Goal: Information Seeking & Learning: Understand process/instructions

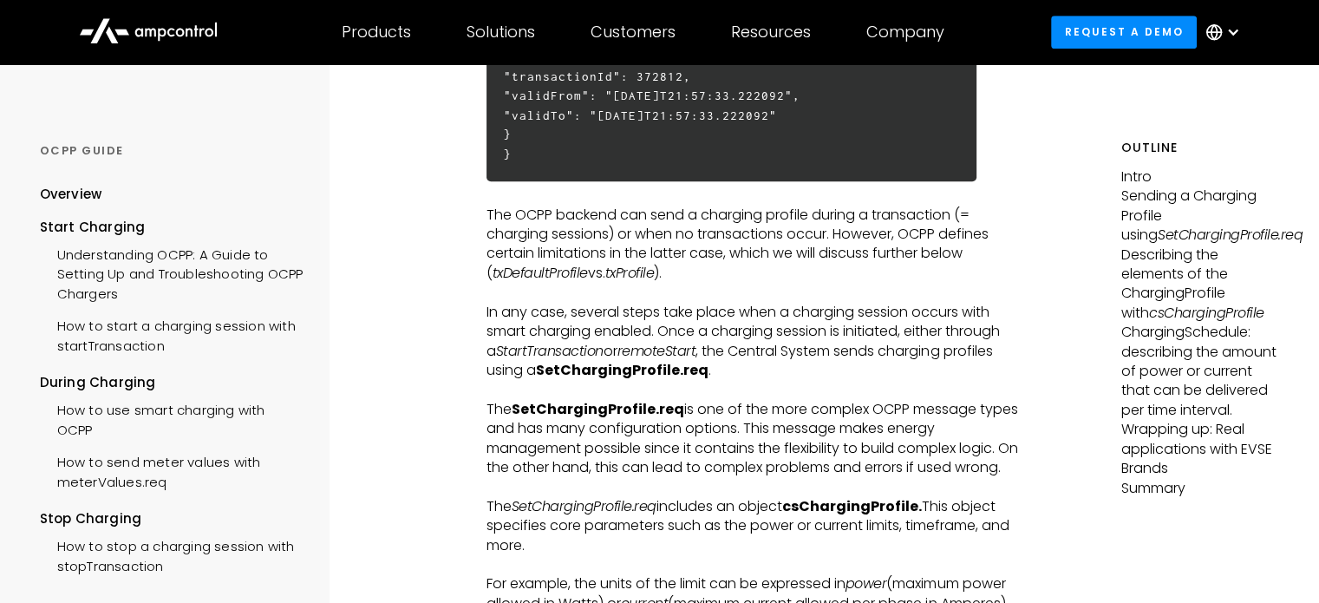
scroll to position [1388, 0]
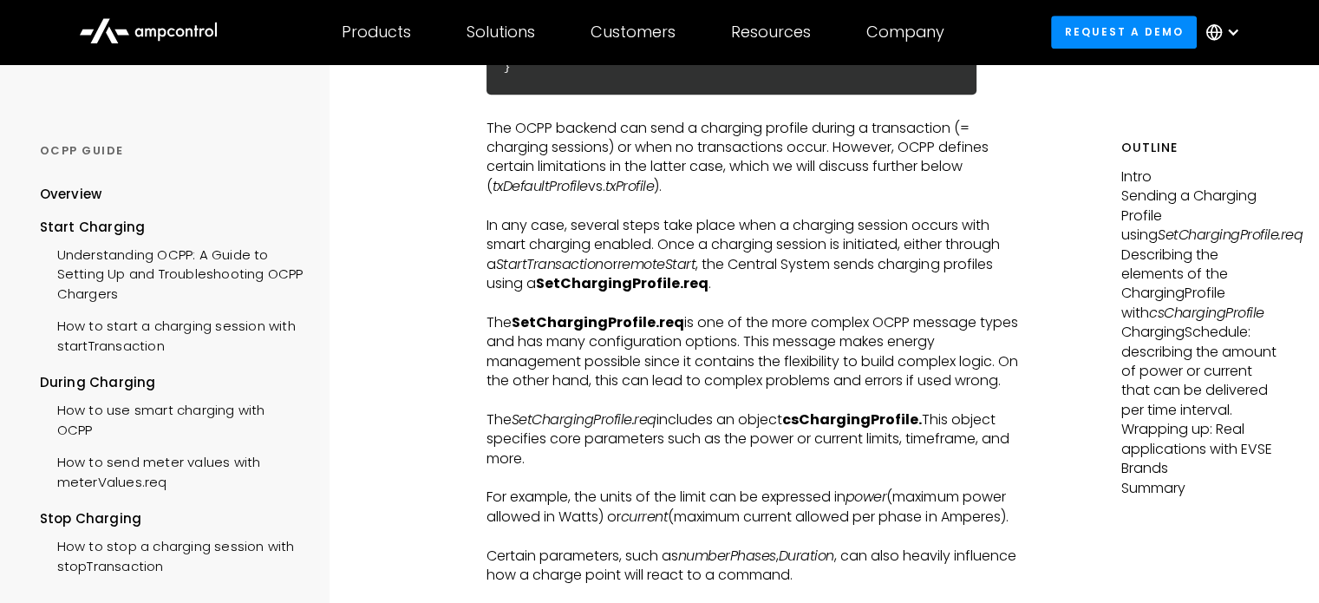
drag, startPoint x: 625, startPoint y: 318, endPoint x: 931, endPoint y: 391, distance: 314.7
click at [931, 391] on p "The SetChargingProfile.req is one of the more complex OCPP message types and ha…" at bounding box center [759, 352] width 544 height 78
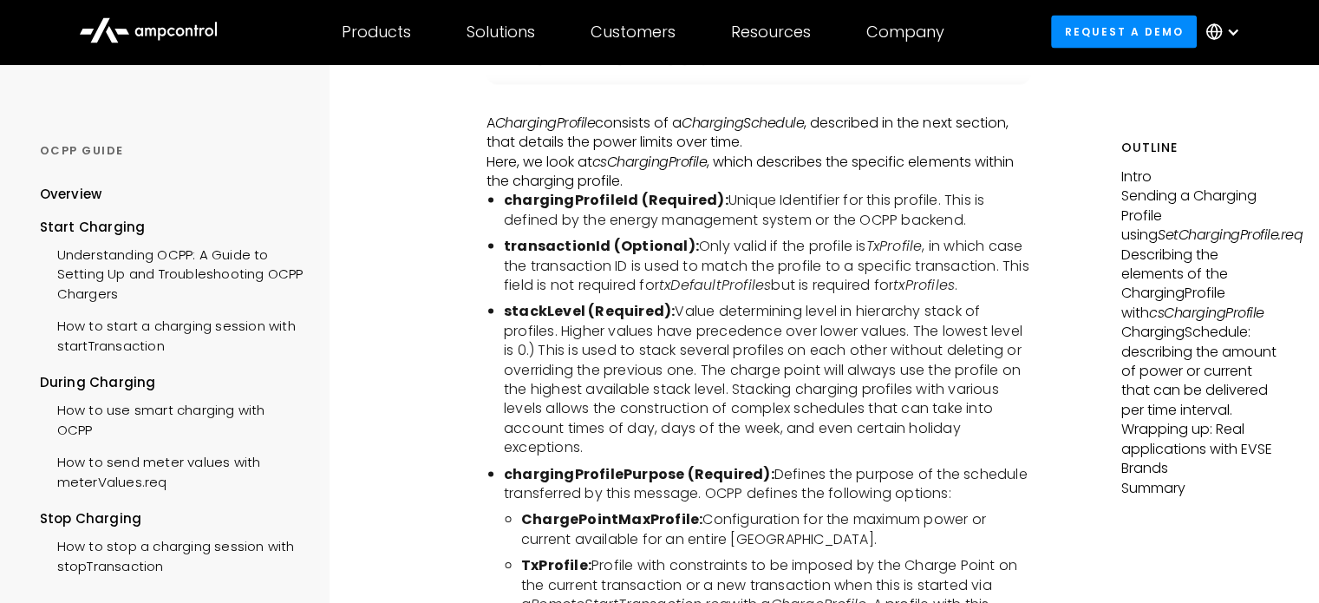
scroll to position [3556, 0]
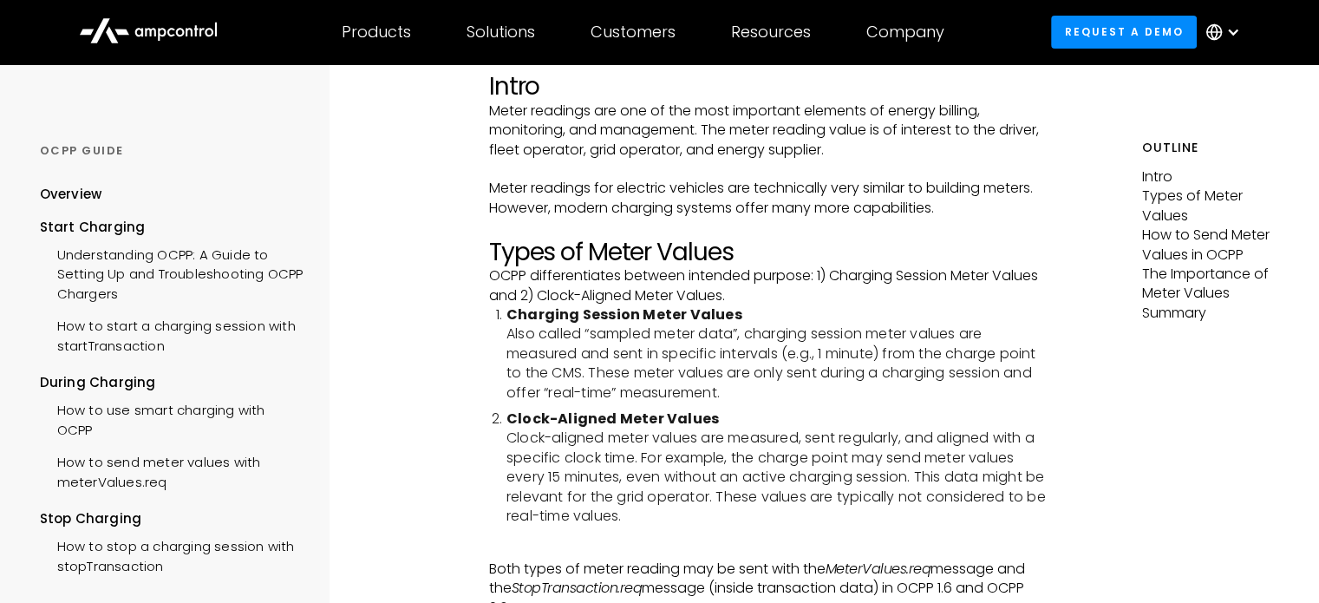
scroll to position [260, 0]
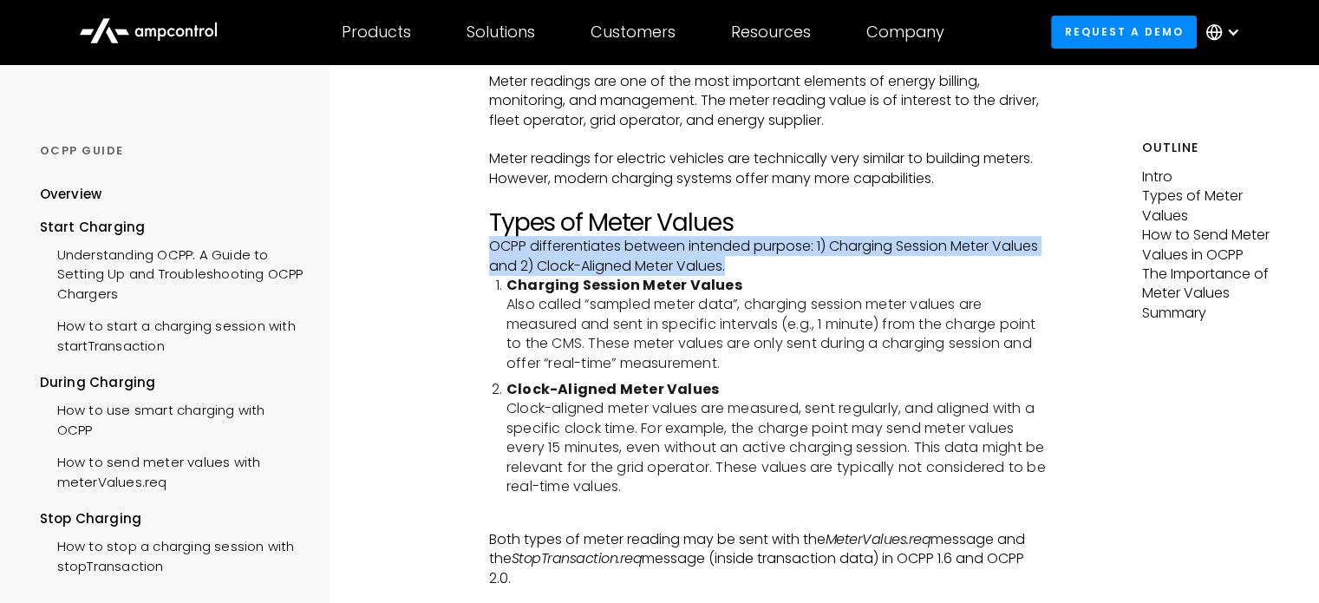
drag, startPoint x: 493, startPoint y: 249, endPoint x: 749, endPoint y: 265, distance: 257.2
click at [749, 265] on p "OCPP differentiates between intended purpose: 1) Charging Session Meter Values …" at bounding box center [768, 256] width 559 height 39
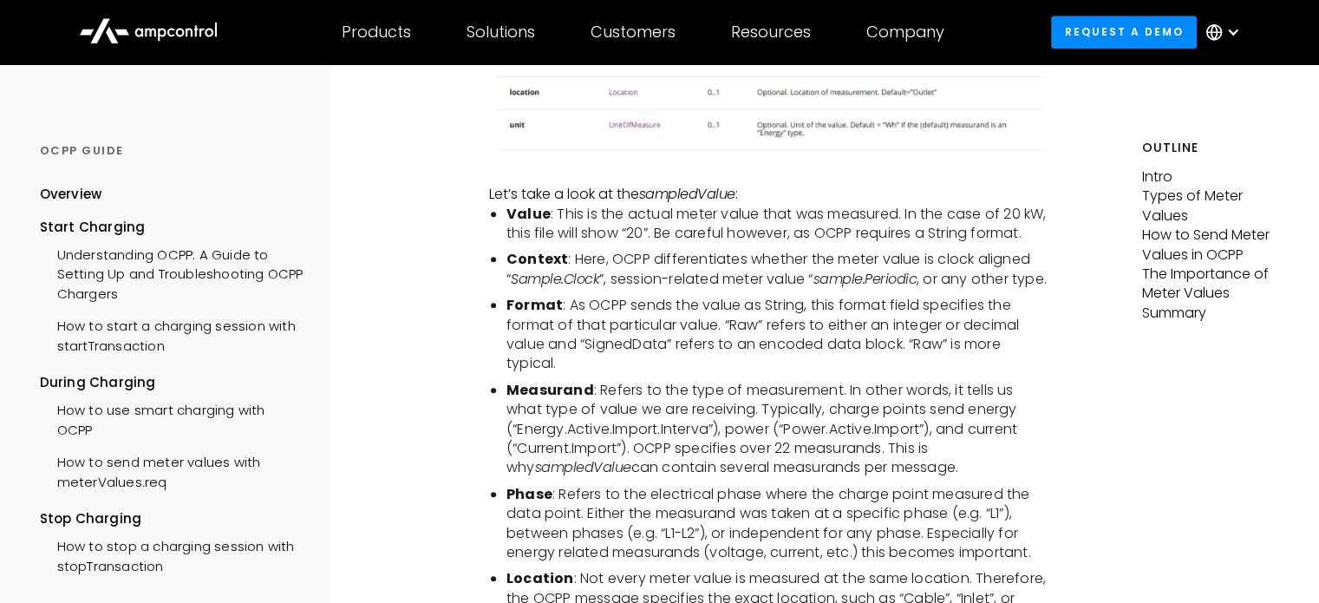
scroll to position [1734, 0]
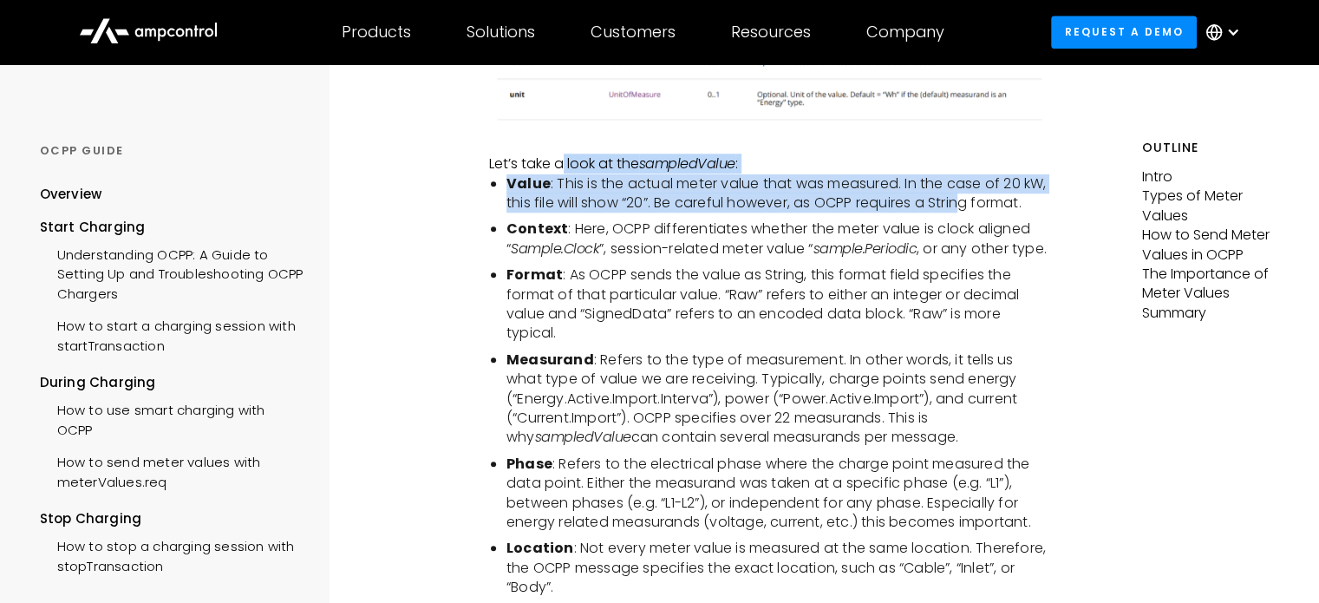
drag, startPoint x: 564, startPoint y: 169, endPoint x: 994, endPoint y: 204, distance: 431.5
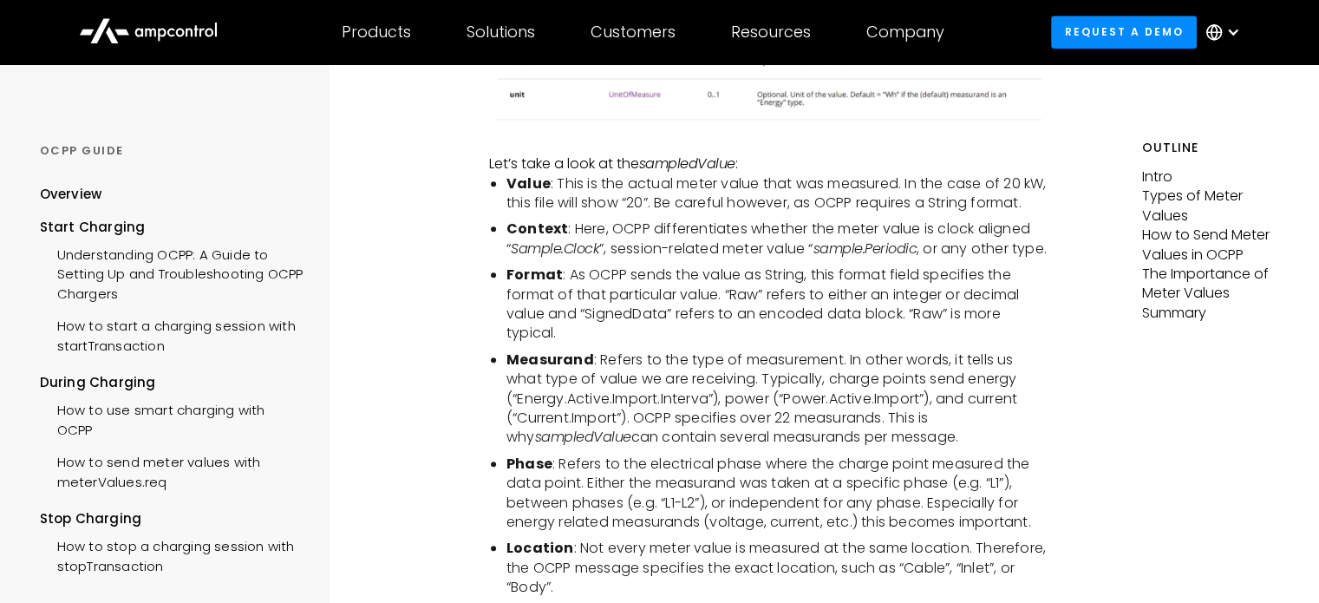
click at [584, 309] on li "Format : As OCPP sends the value as String, this format field specifies the for…" at bounding box center [777, 304] width 542 height 78
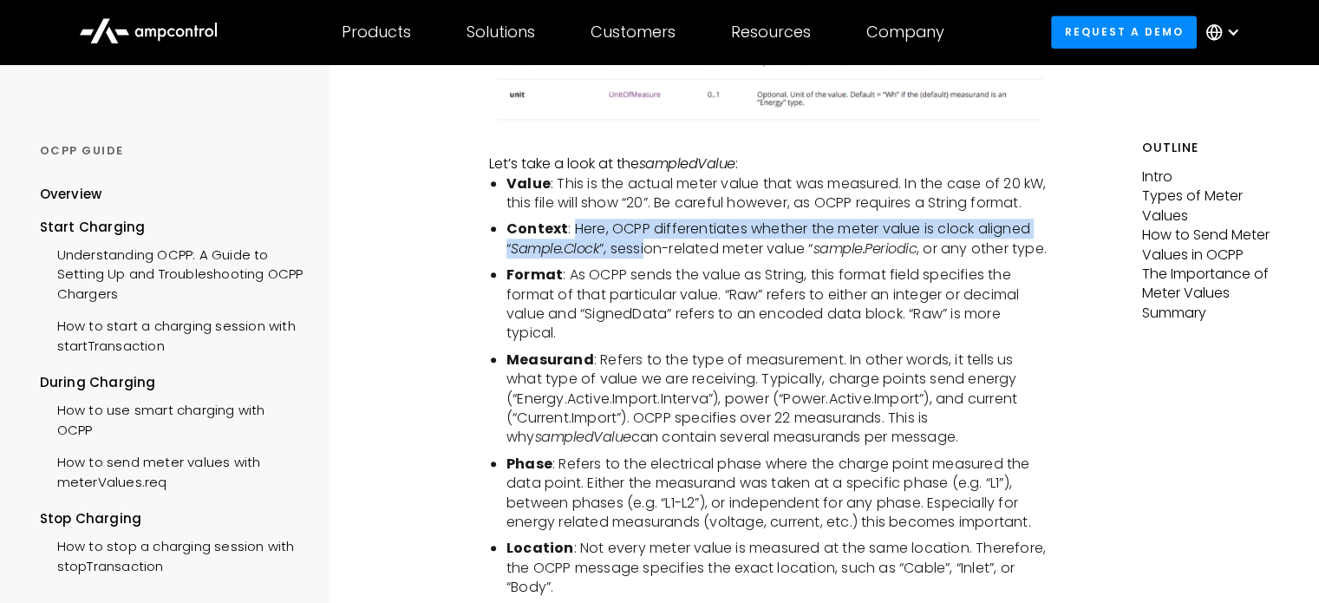
drag, startPoint x: 574, startPoint y: 248, endPoint x: 644, endPoint y: 273, distance: 74.6
click at [644, 258] on li "Context : Here, OCPP differentiates whether the meter value is clock aligned “ …" at bounding box center [777, 238] width 542 height 39
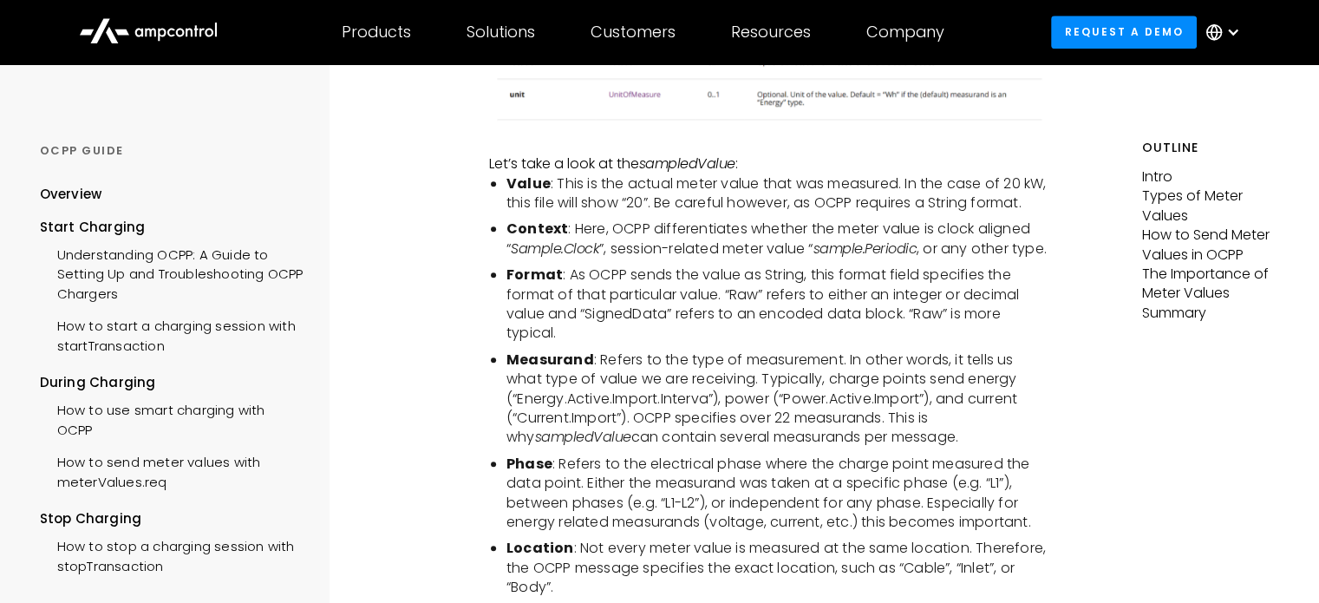
click at [715, 258] on li "Context : Here, OCPP differentiates whether the meter value is clock aligned “ …" at bounding box center [777, 238] width 542 height 39
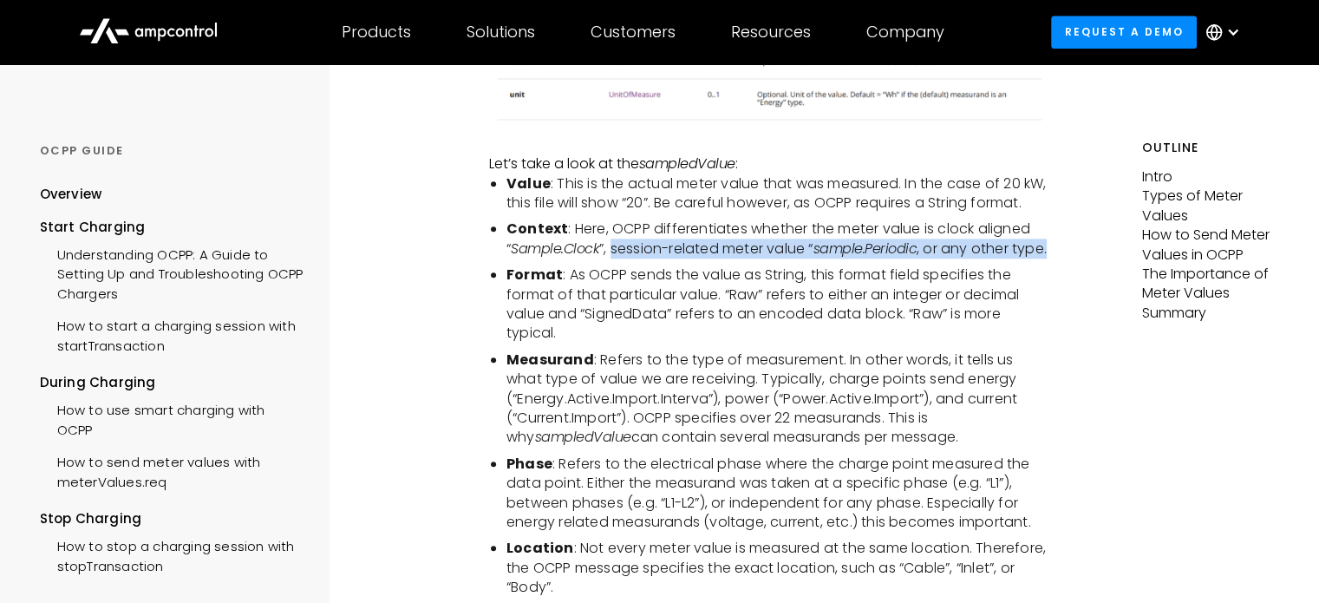
drag, startPoint x: 612, startPoint y: 266, endPoint x: 678, endPoint y: 286, distance: 68.9
click at [678, 258] on li "Context : Here, OCPP differentiates whether the meter value is clock aligned “ …" at bounding box center [777, 238] width 542 height 39
click at [667, 298] on div at bounding box center [667, 298] width 0 height 0
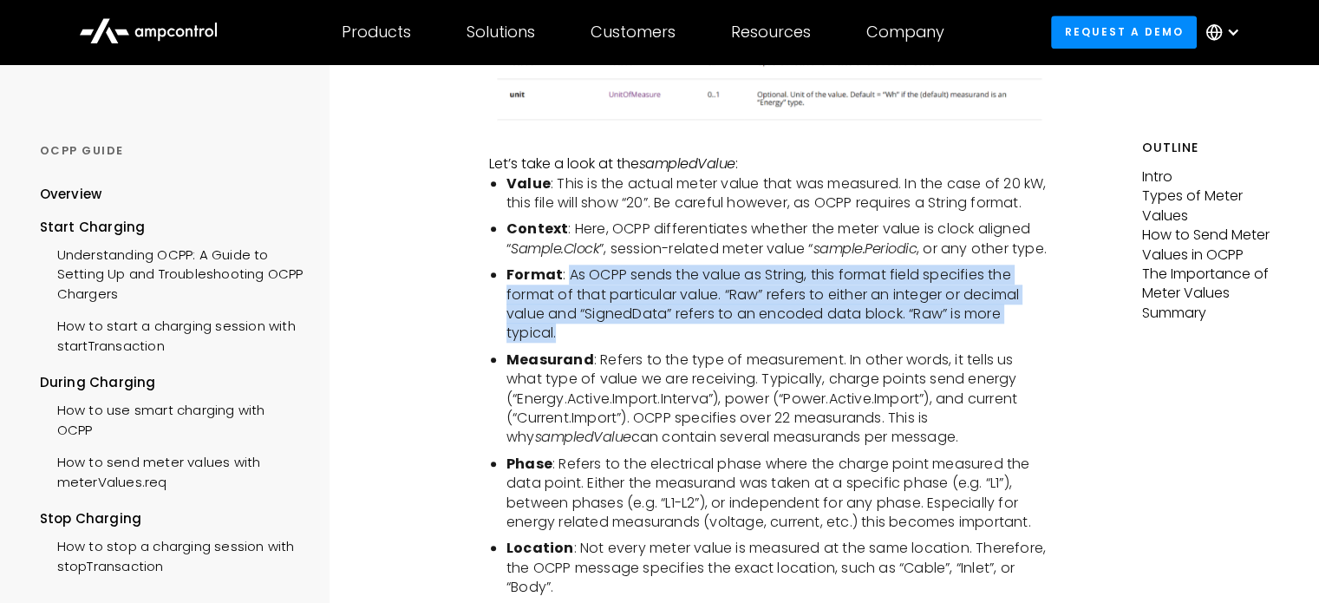
drag, startPoint x: 567, startPoint y: 309, endPoint x: 687, endPoint y: 367, distance: 133.0
click at [687, 343] on li "Format : As OCPP sends the value as String, this format field specifies the for…" at bounding box center [777, 304] width 542 height 78
click at [676, 382] on div at bounding box center [676, 382] width 0 height 0
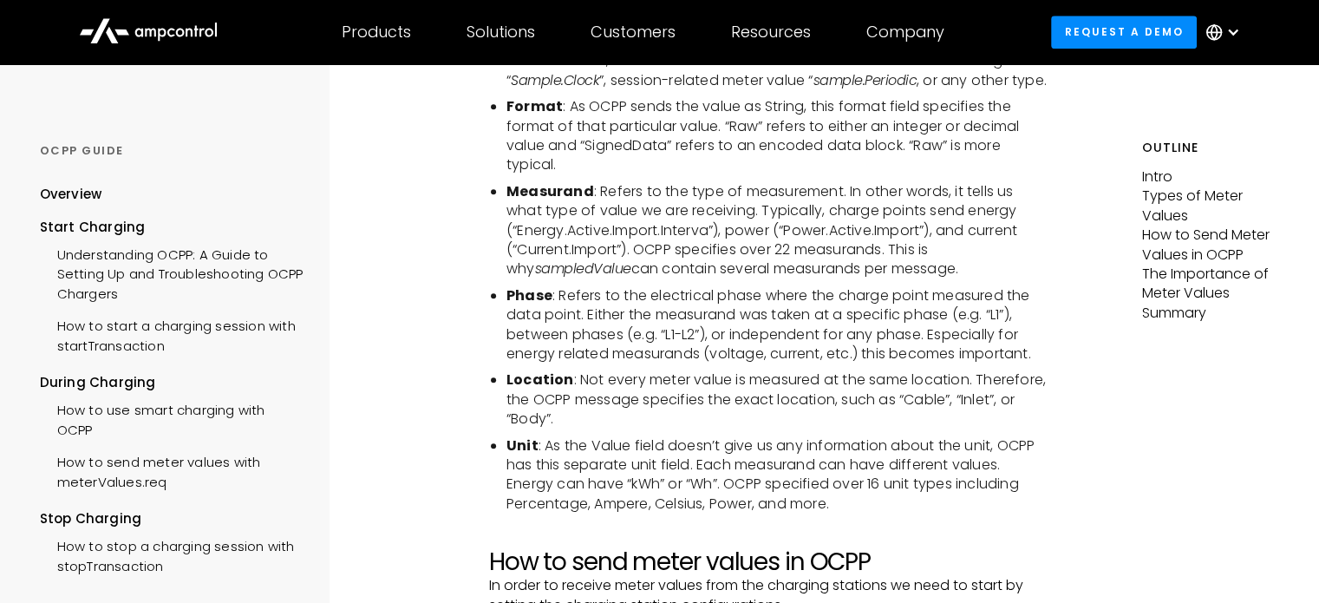
scroll to position [1908, 0]
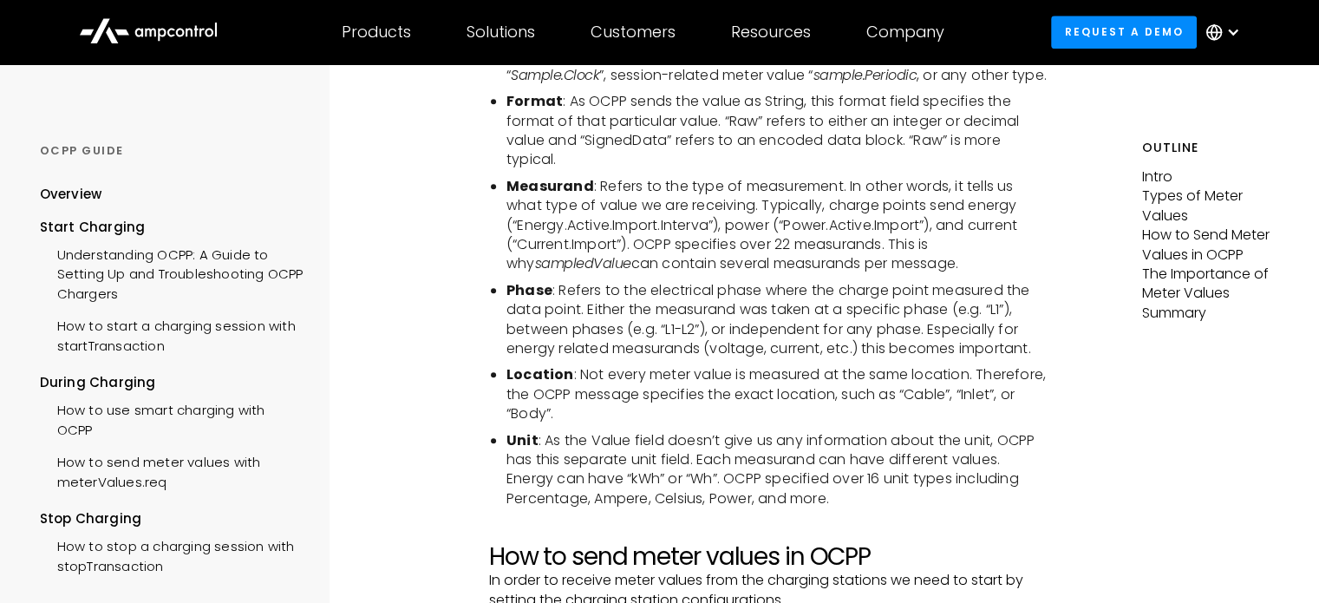
drag, startPoint x: 597, startPoint y: 224, endPoint x: 944, endPoint y: 301, distance: 355.4
click at [944, 274] on li "Measurand : Refers to the type of measurement. In other words, it tells us what…" at bounding box center [777, 225] width 542 height 97
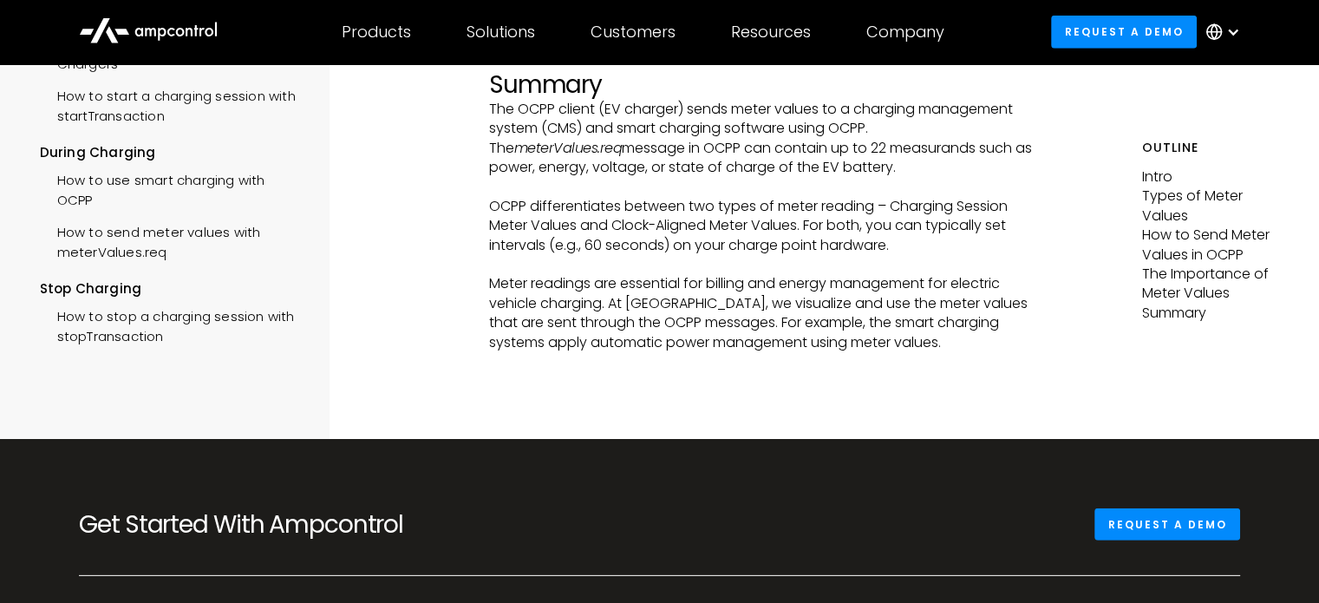
scroll to position [5117, 0]
